Goal: Information Seeking & Learning: Learn about a topic

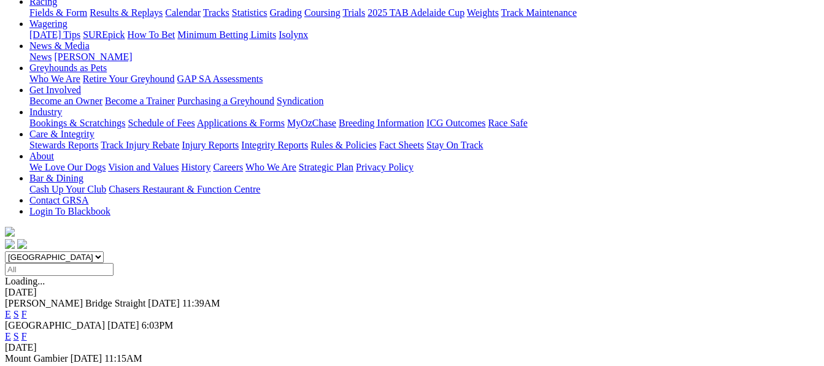
scroll to position [172, 0]
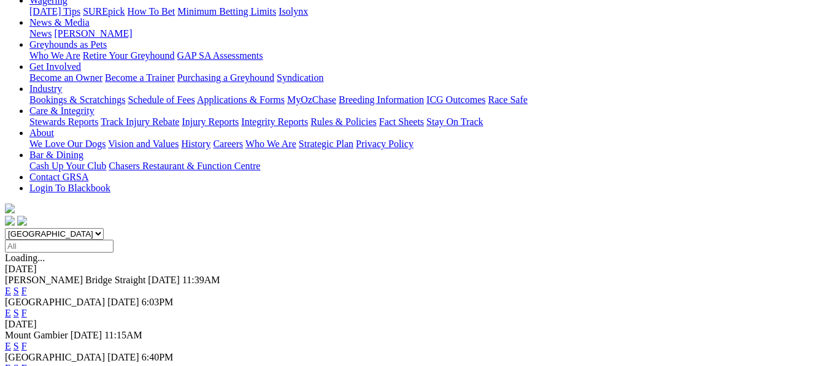
click at [27, 341] on link "F" at bounding box center [24, 346] width 6 height 10
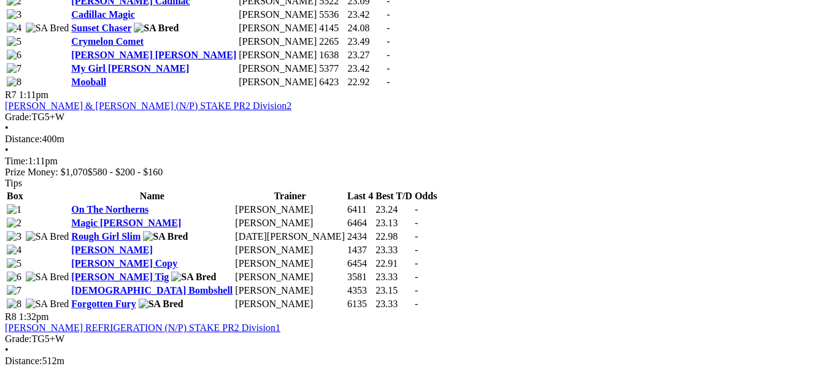
scroll to position [1841, 0]
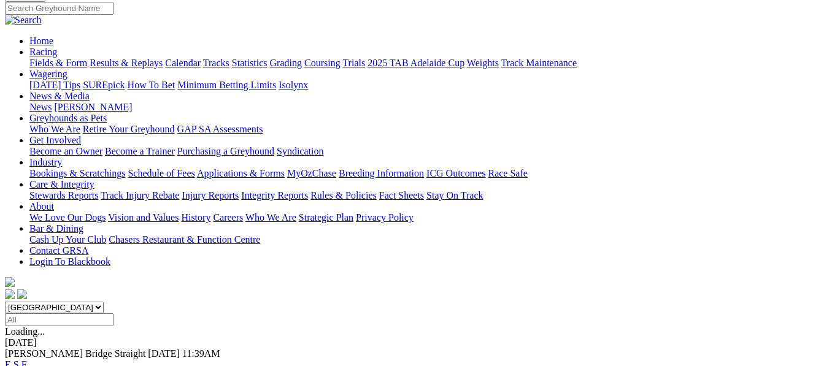
scroll to position [123, 0]
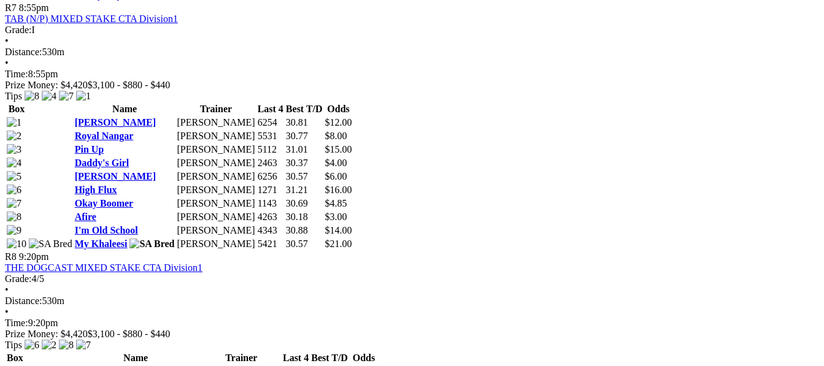
scroll to position [1988, 0]
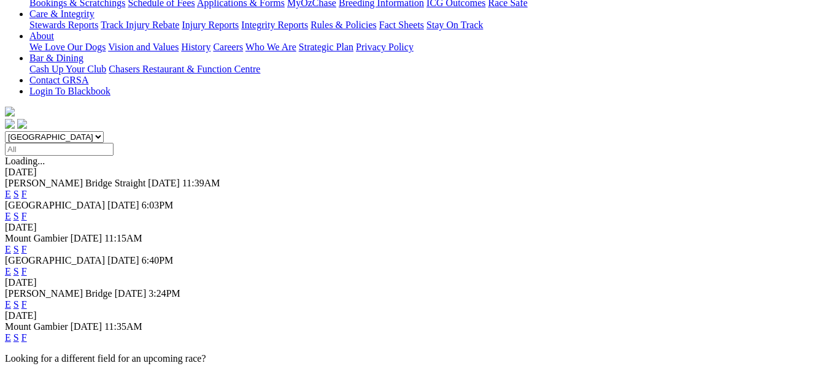
scroll to position [270, 0]
click at [27, 298] on link "F" at bounding box center [24, 303] width 6 height 10
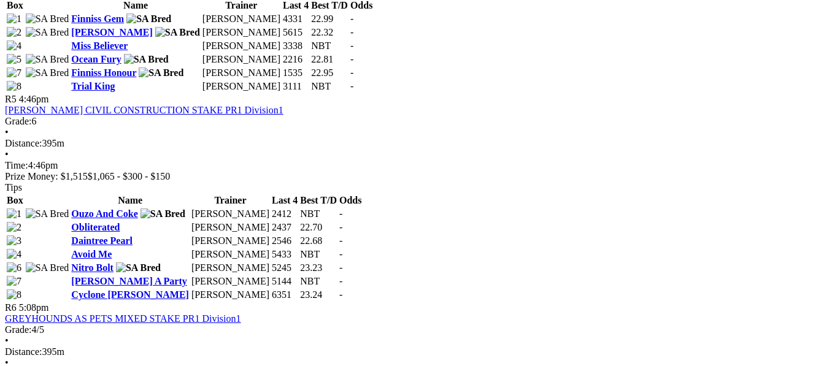
scroll to position [1497, 0]
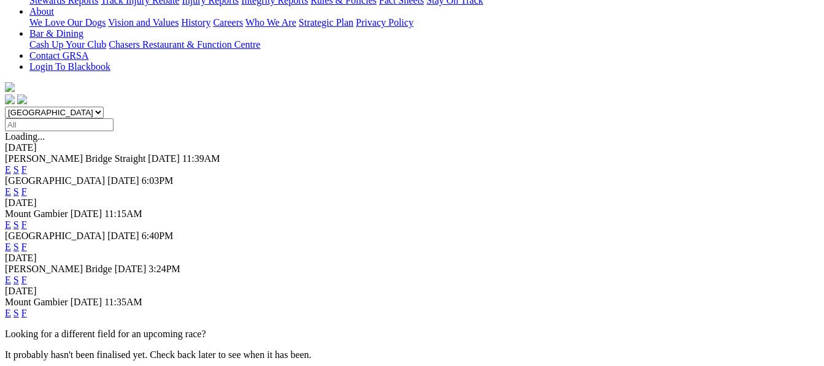
scroll to position [295, 0]
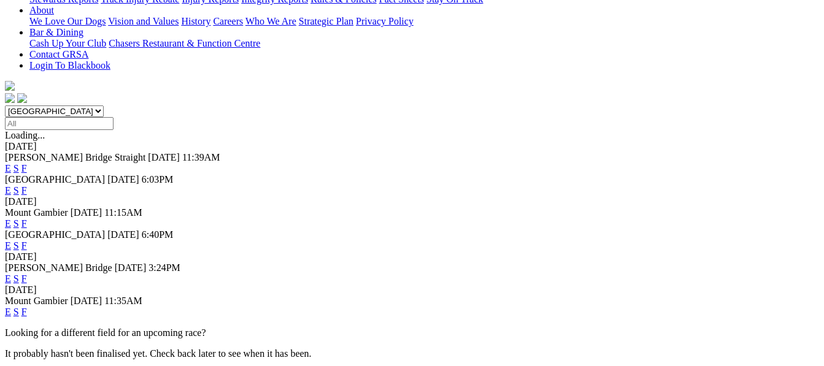
click at [27, 307] on link "F" at bounding box center [24, 312] width 6 height 10
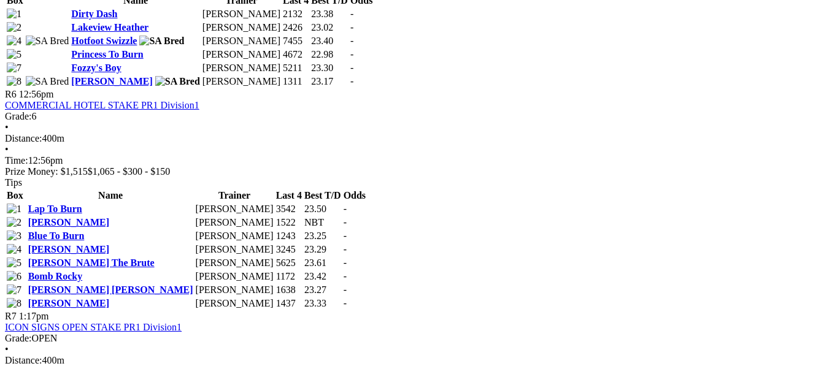
scroll to position [1546, 0]
